Goal: Navigation & Orientation: Find specific page/section

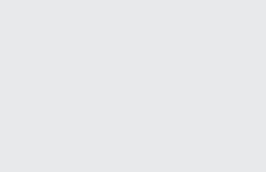
scroll to position [268, 0]
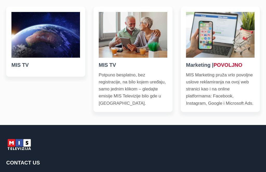
scroll to position [171, 0]
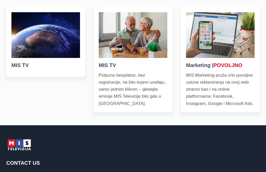
click at [238, 68] on red "POVOLJNO" at bounding box center [228, 65] width 29 height 6
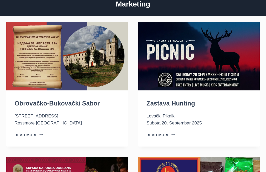
scroll to position [35, 0]
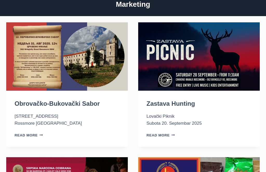
click at [58, 68] on img at bounding box center [67, 56] width 122 height 68
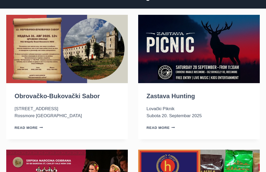
scroll to position [41, 0]
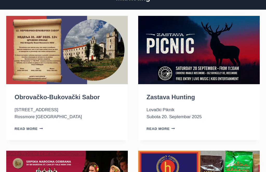
click at [244, 53] on img at bounding box center [199, 50] width 122 height 68
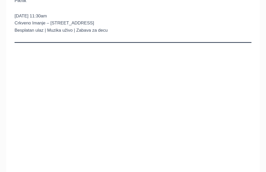
scroll to position [68, 0]
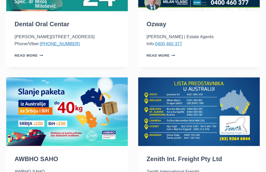
scroll to position [855, 0]
click at [62, 91] on img at bounding box center [67, 111] width 122 height 68
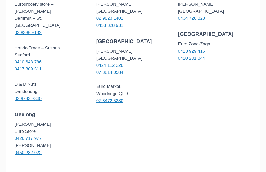
scroll to position [193, 0]
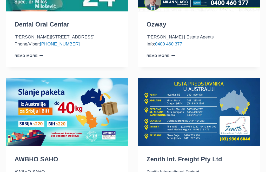
scroll to position [784, 0]
